Goal: Task Accomplishment & Management: Manage account settings

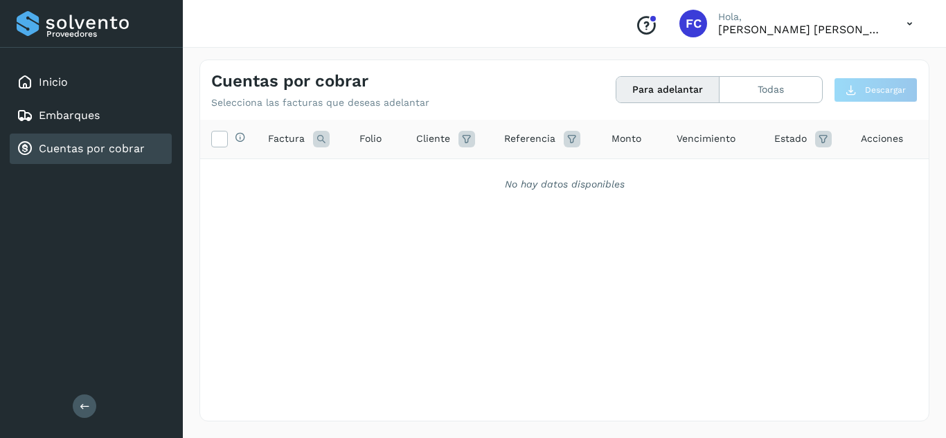
click at [585, 303] on div "Selecciona todas las facturas disponibles para adelanto Factura Folio Cliente R…" at bounding box center [564, 242] width 729 height 244
click at [789, 93] on button "Todas" at bounding box center [771, 90] width 102 height 26
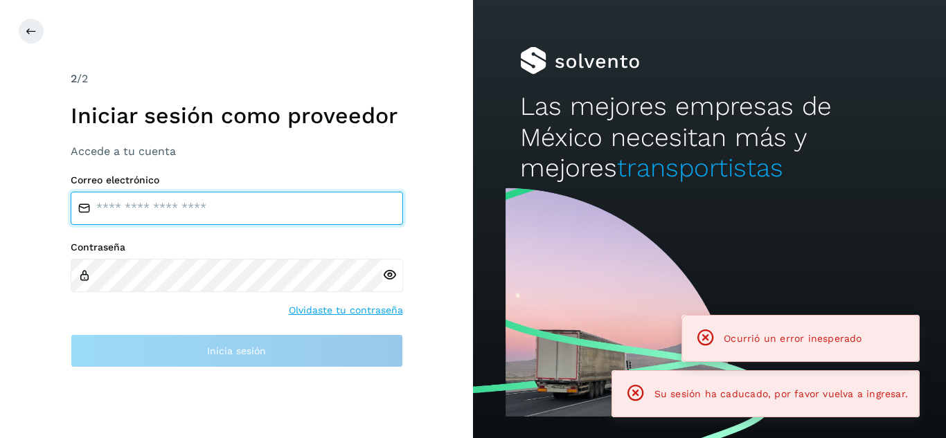
type input "**********"
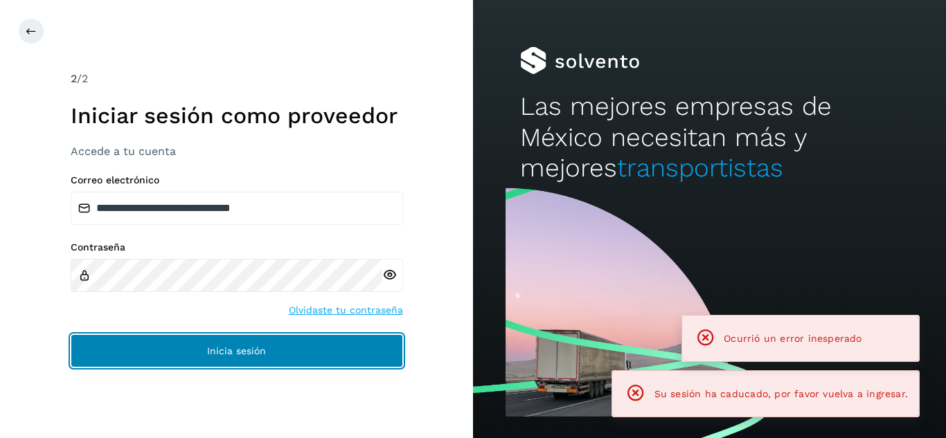
click at [300, 351] on button "Inicia sesión" at bounding box center [237, 350] width 332 height 33
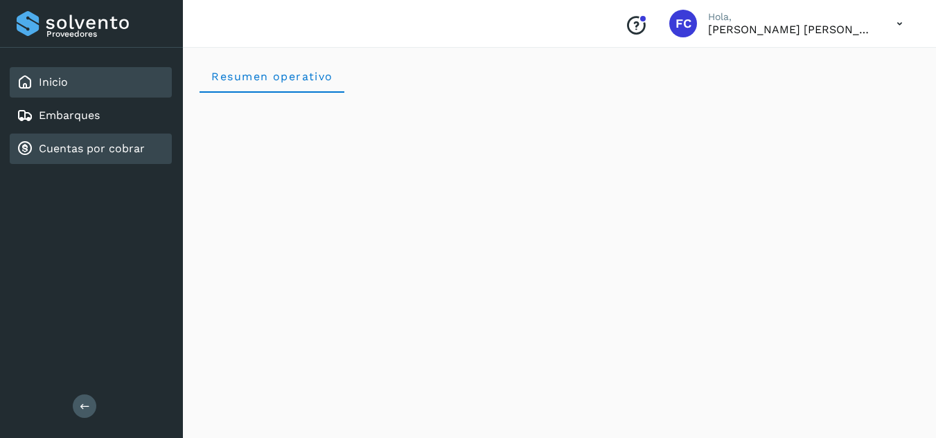
click at [65, 141] on div "Cuentas por cobrar" at bounding box center [81, 149] width 128 height 17
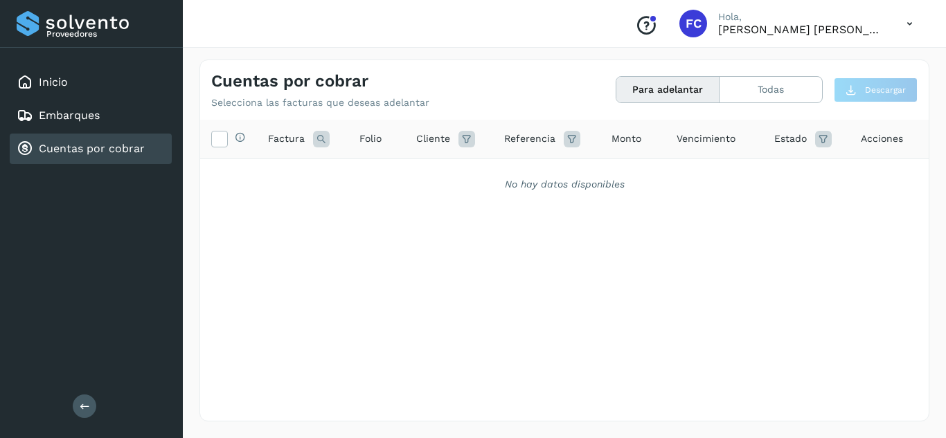
click at [673, 87] on button "Para adelantar" at bounding box center [667, 90] width 103 height 26
click at [778, 78] on button "Todas" at bounding box center [771, 90] width 102 height 26
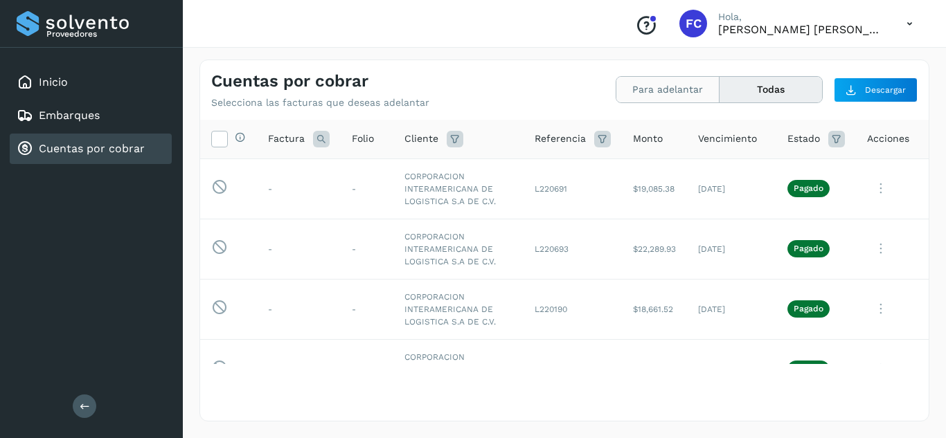
click at [652, 98] on button "Para adelantar" at bounding box center [667, 90] width 103 height 26
